Goal: Find specific page/section: Find specific page/section

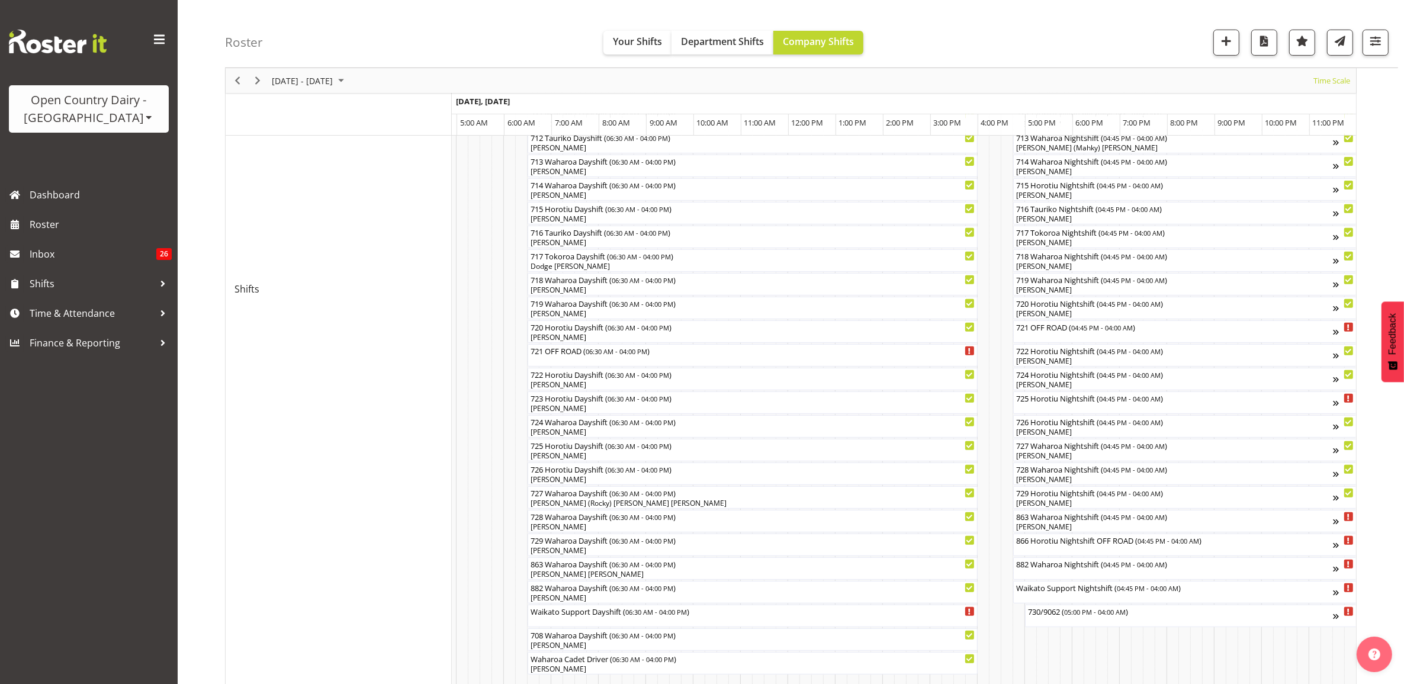
scroll to position [518, 0]
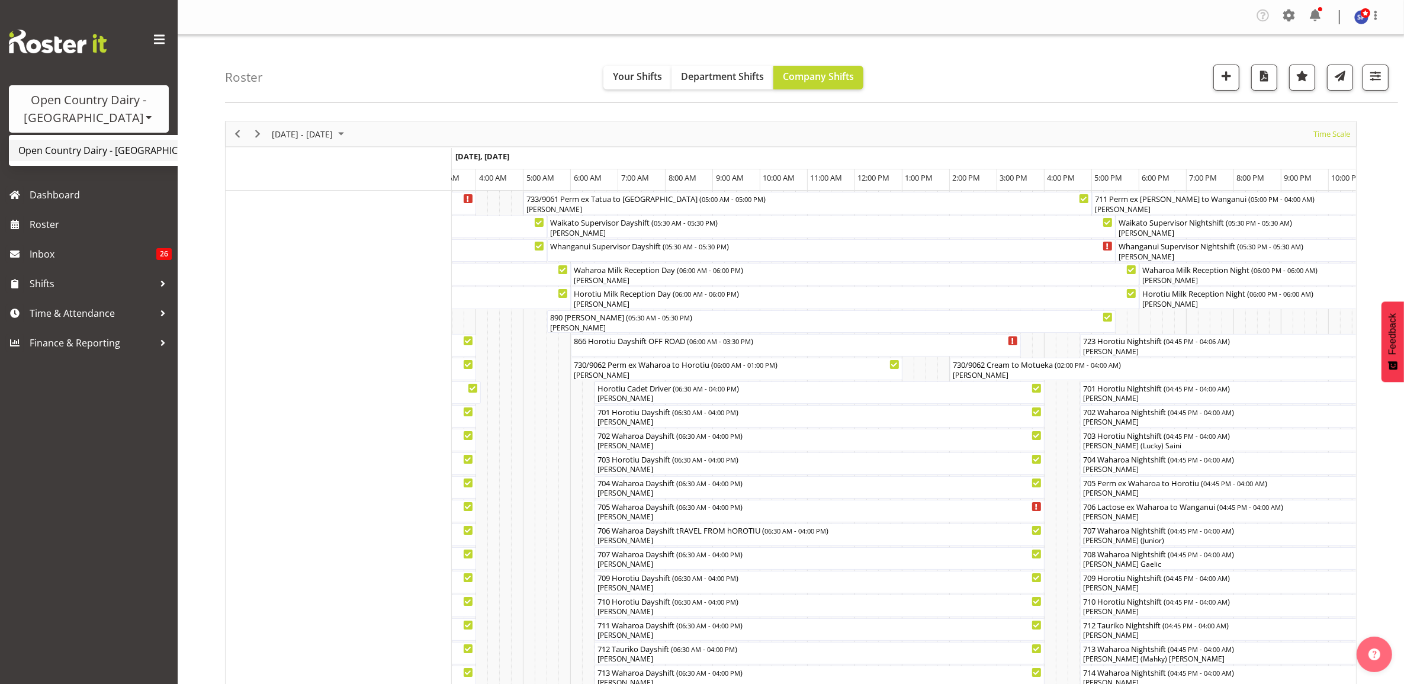
click at [76, 143] on link "Open Country Dairy - [GEOGRAPHIC_DATA]" at bounding box center [123, 150] width 229 height 21
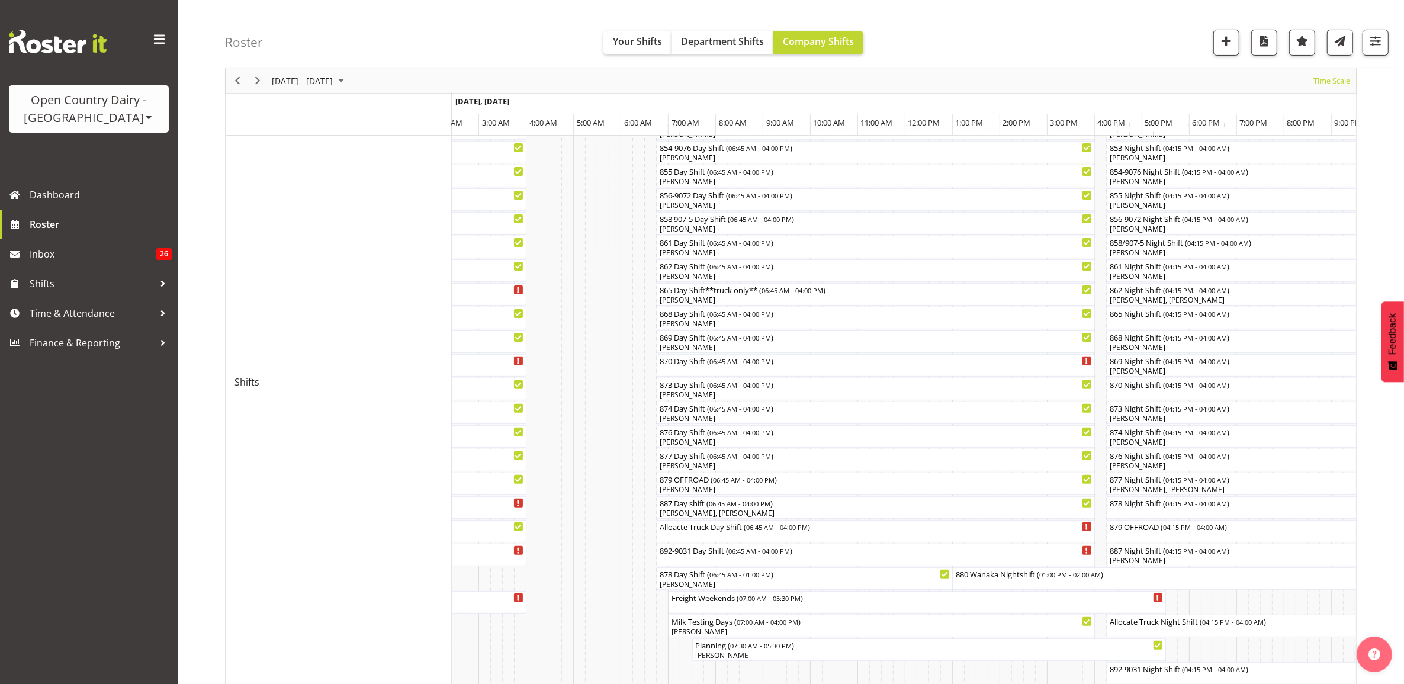
scroll to position [370, 0]
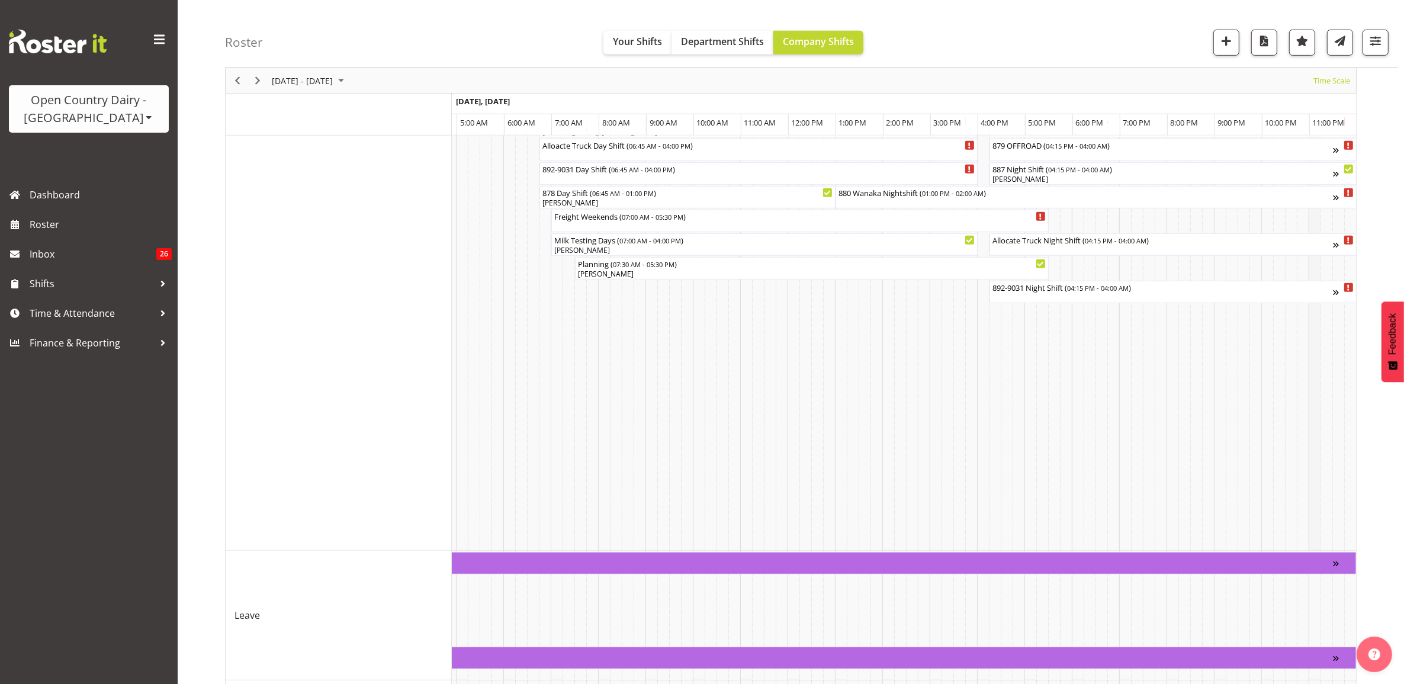
scroll to position [592, 0]
